Goal: Task Accomplishment & Management: Use online tool/utility

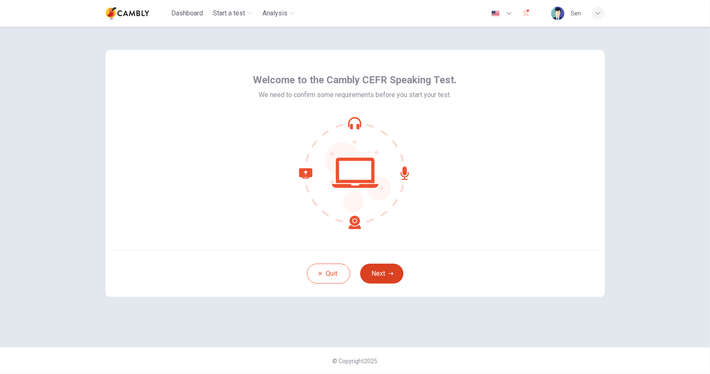
click at [379, 266] on button "Next" at bounding box center [381, 273] width 43 height 20
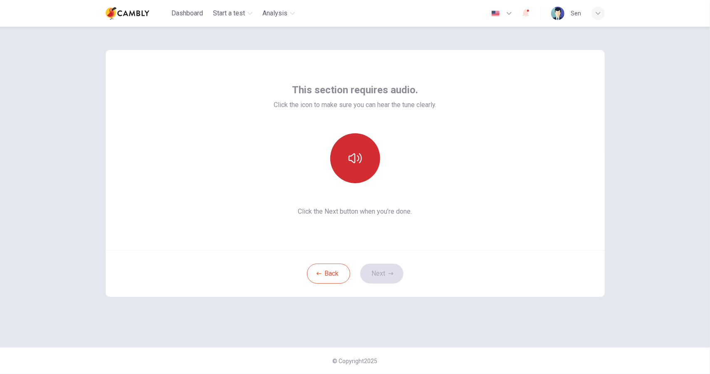
click at [369, 154] on button "button" at bounding box center [355, 158] width 50 height 50
click at [397, 275] on button "Next" at bounding box center [381, 273] width 43 height 20
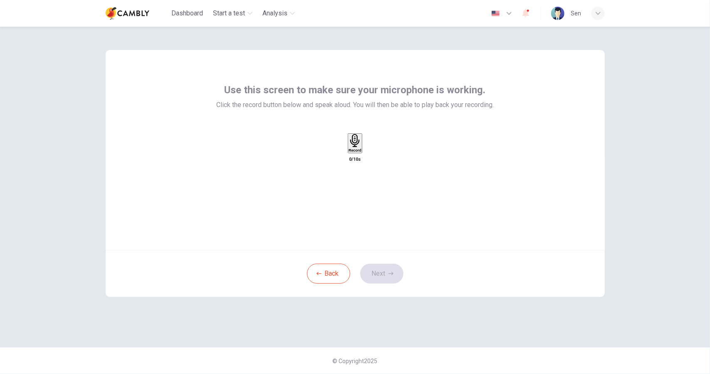
click at [362, 152] on h6 "Record" at bounding box center [355, 150] width 13 height 4
click at [359, 187] on icon "button" at bounding box center [355, 191] width 8 height 8
click at [363, 151] on icon "button" at bounding box center [363, 151] width 0 height 0
click at [386, 272] on button "Next" at bounding box center [381, 273] width 43 height 20
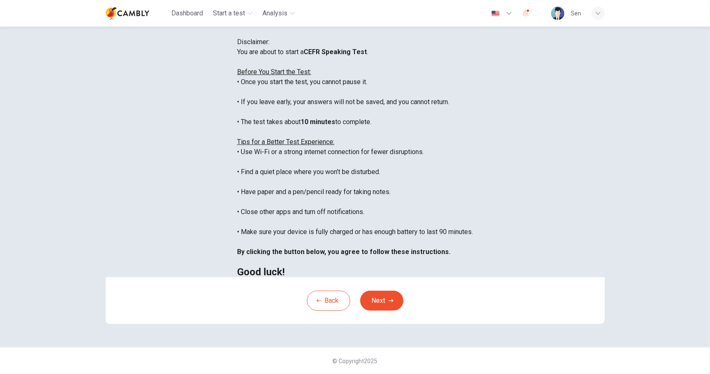
scroll to position [89, 0]
click at [374, 294] on button "Next" at bounding box center [381, 300] width 43 height 20
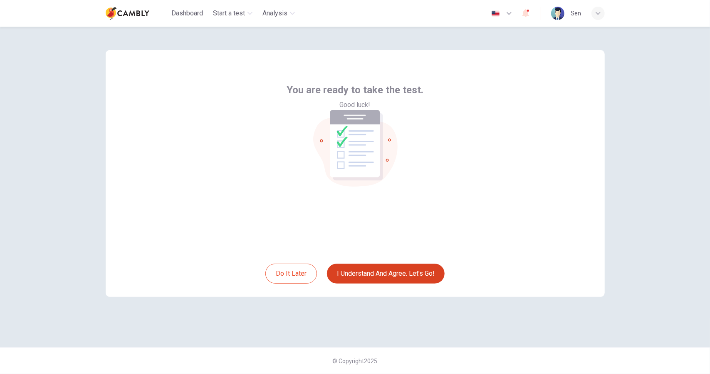
click at [393, 277] on button "I understand and agree. Let’s go!" at bounding box center [386, 273] width 118 height 20
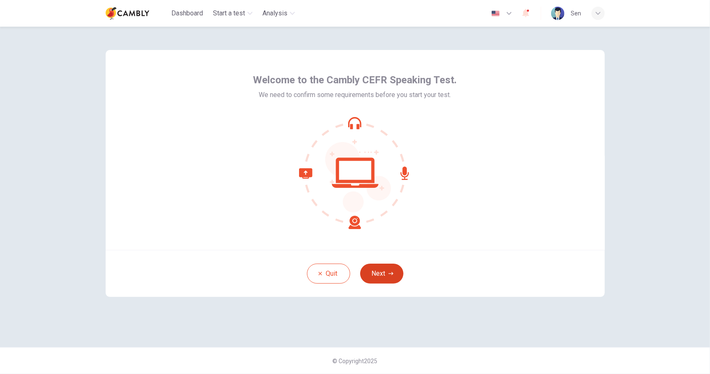
click at [388, 275] on button "Next" at bounding box center [381, 273] width 43 height 20
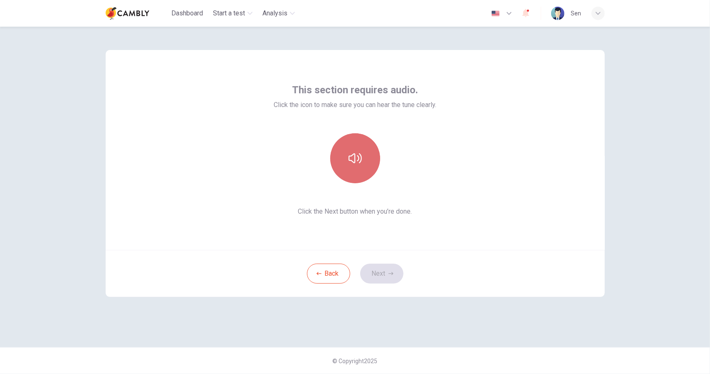
click at [354, 161] on icon "button" at bounding box center [355, 157] width 13 height 13
click at [390, 275] on icon "button" at bounding box center [391, 273] width 5 height 5
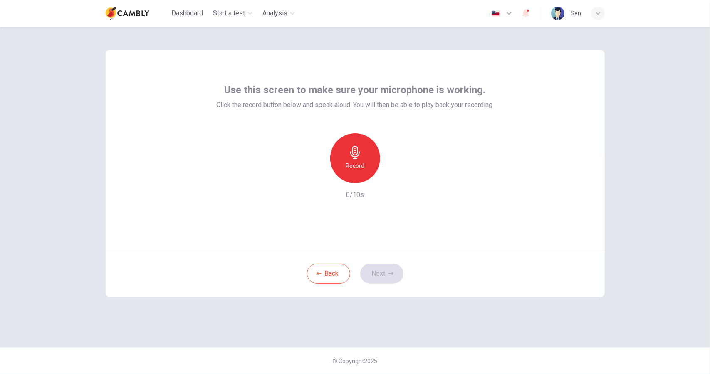
click at [371, 159] on div "Record" at bounding box center [355, 158] width 50 height 50
click at [369, 149] on div "Stop" at bounding box center [355, 158] width 50 height 50
drag, startPoint x: 398, startPoint y: 270, endPoint x: 400, endPoint y: 219, distance: 51.2
click at [400, 224] on div "Use this screen to make sure your microphone is working. Click the record butto…" at bounding box center [355, 173] width 499 height 247
click at [394, 180] on icon "button" at bounding box center [393, 176] width 8 height 8
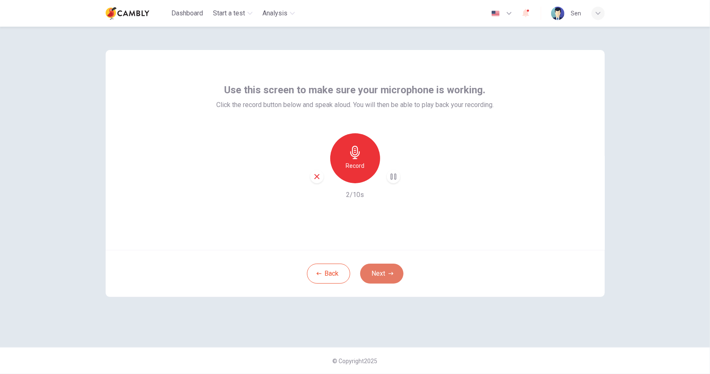
click at [381, 269] on button "Next" at bounding box center [381, 273] width 43 height 20
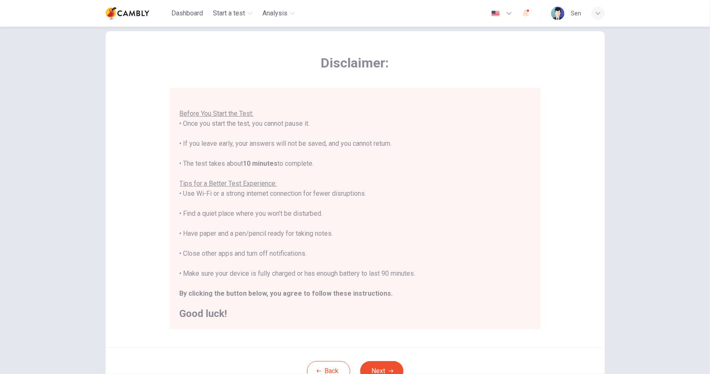
scroll to position [89, 0]
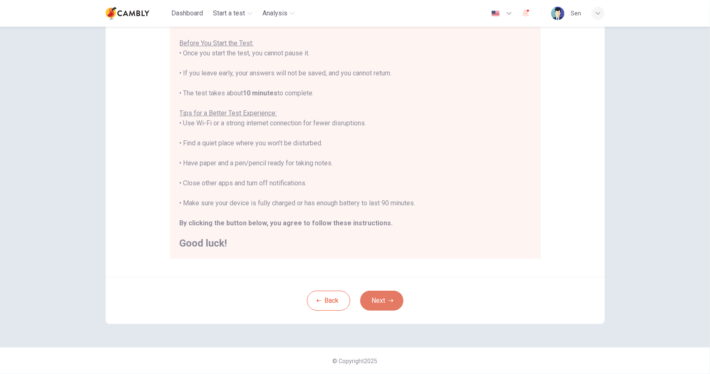
click at [384, 298] on button "Next" at bounding box center [381, 300] width 43 height 20
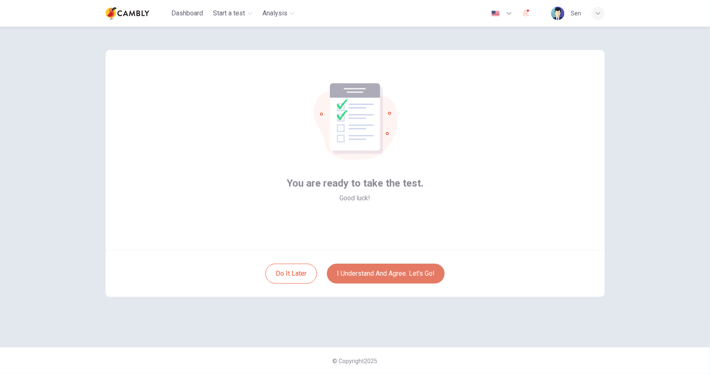
click at [386, 268] on button "I understand and agree. Let’s go!" at bounding box center [386, 273] width 118 height 20
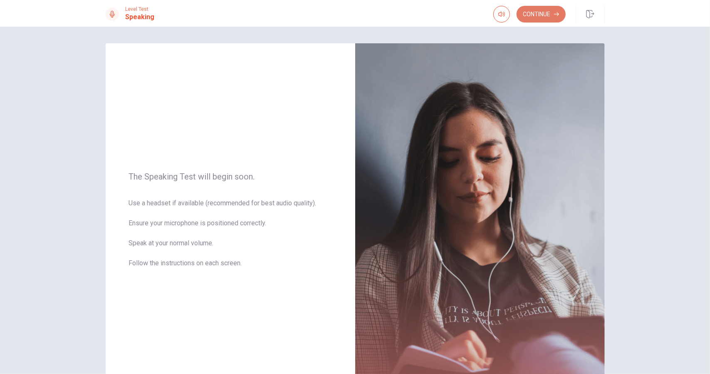
click at [550, 11] on button "Continue" at bounding box center [541, 14] width 49 height 17
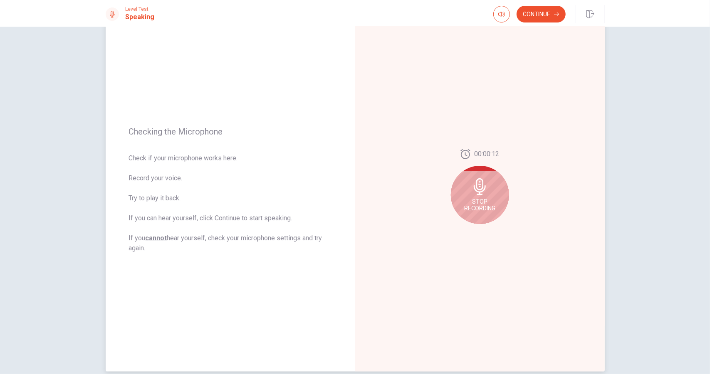
scroll to position [42, 0]
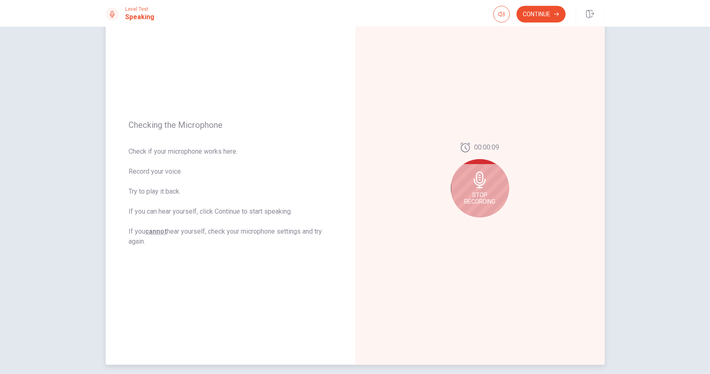
click at [469, 193] on span "Stop Recording" at bounding box center [479, 197] width 31 height 13
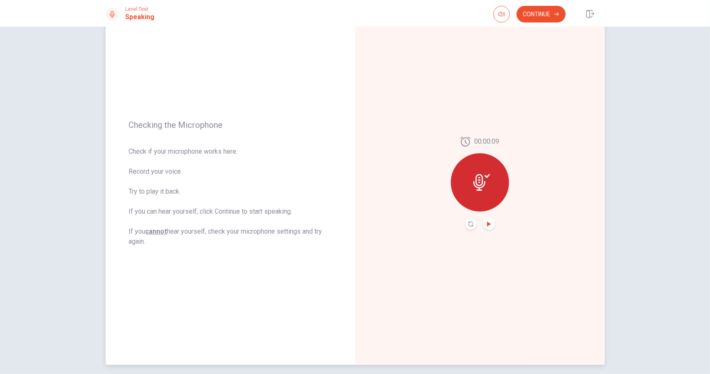
click at [488, 225] on icon "Play Audio" at bounding box center [489, 223] width 5 height 5
click at [488, 223] on icon "Play Audio" at bounding box center [489, 223] width 5 height 5
click at [539, 17] on button "Continue" at bounding box center [541, 14] width 49 height 17
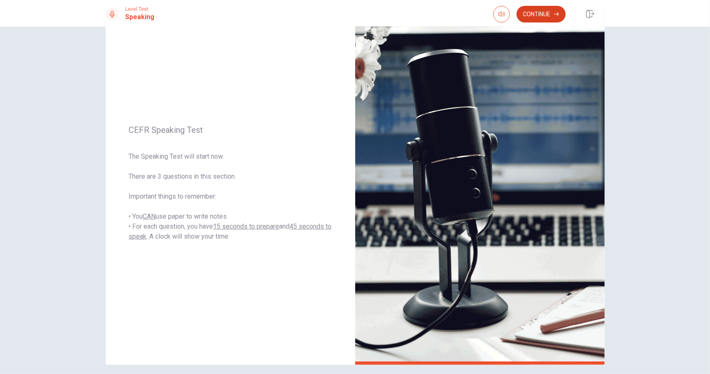
click at [527, 17] on button "Continue" at bounding box center [541, 14] width 49 height 17
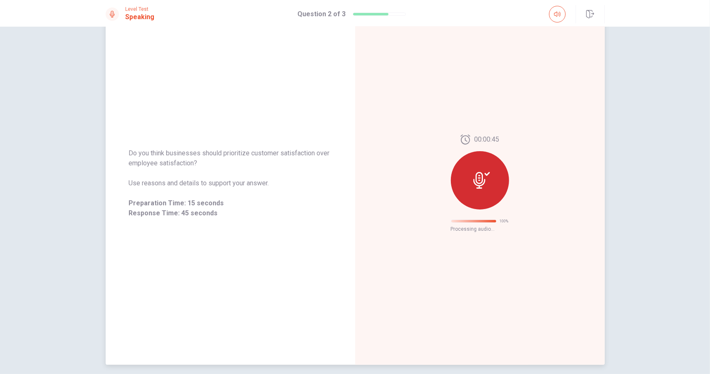
scroll to position [0, 0]
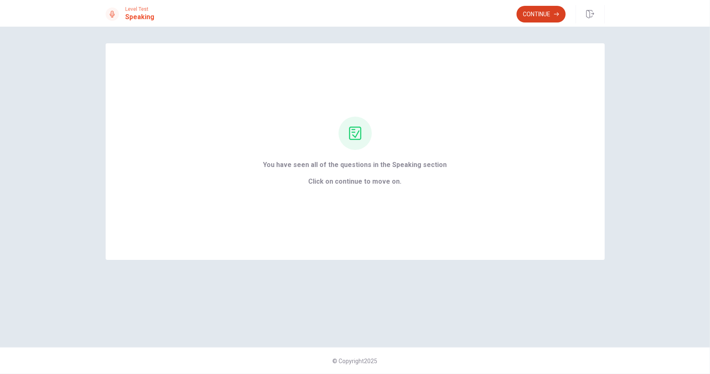
click at [534, 9] on button "Continue" at bounding box center [541, 14] width 49 height 17
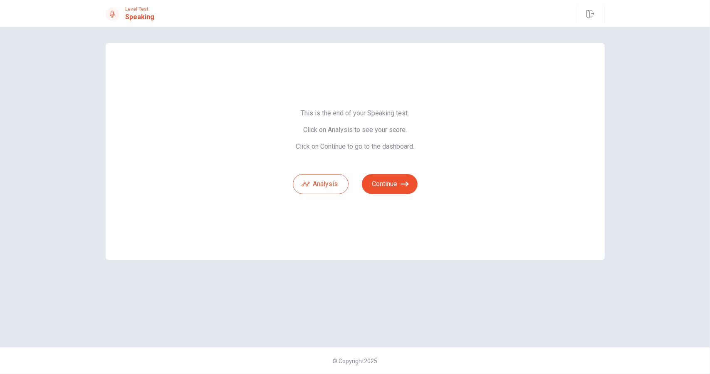
click at [344, 159] on div "This is the end of your Speaking test. Click on Analysis to see your score. Cli…" at bounding box center [355, 151] width 125 height 85
click at [323, 185] on button "Analysis" at bounding box center [321, 184] width 56 height 20
